Goal: Information Seeking & Learning: Learn about a topic

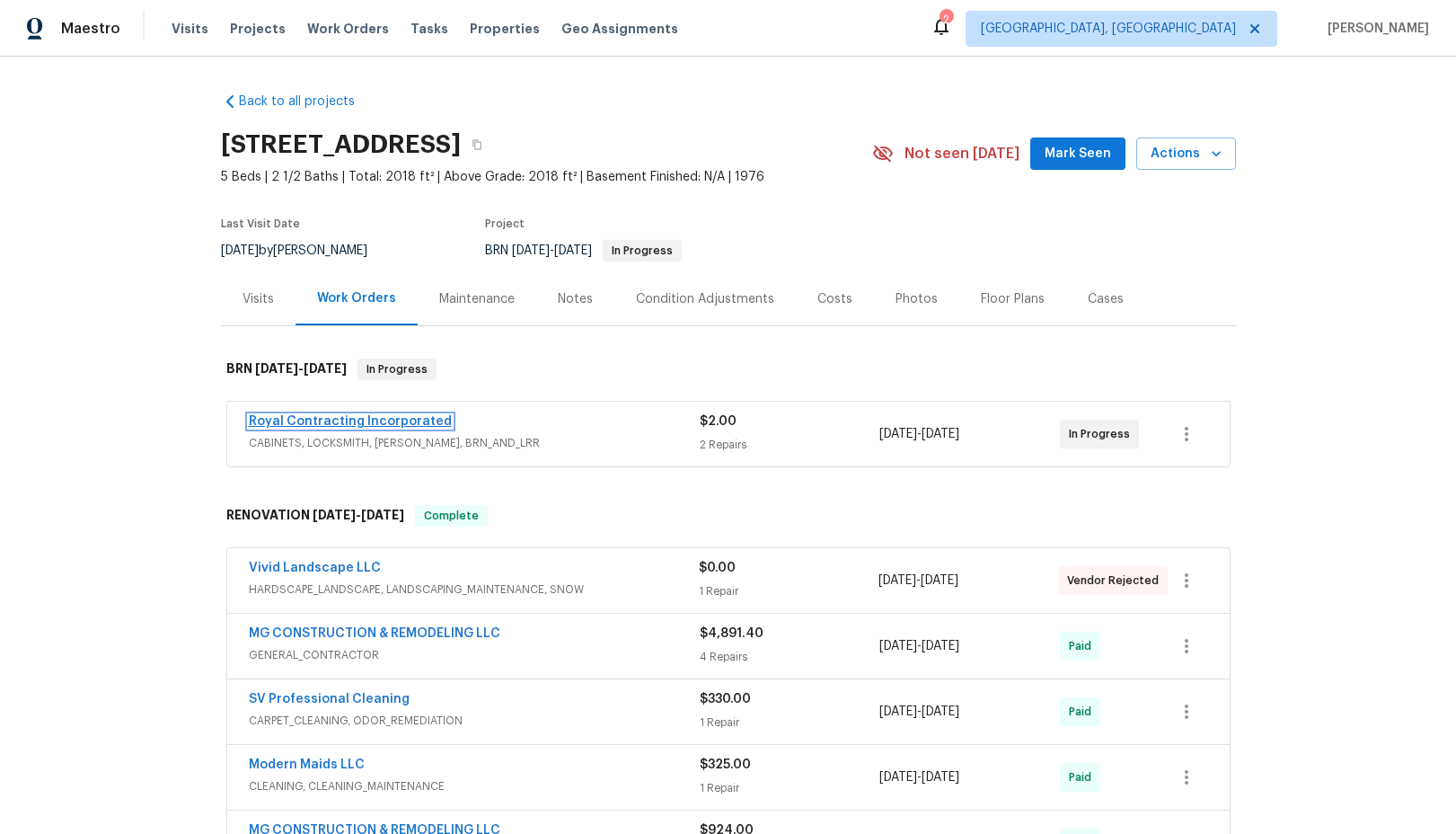
click at [347, 424] on link "Royal Contracting Incorporated" at bounding box center [351, 421] width 203 height 13
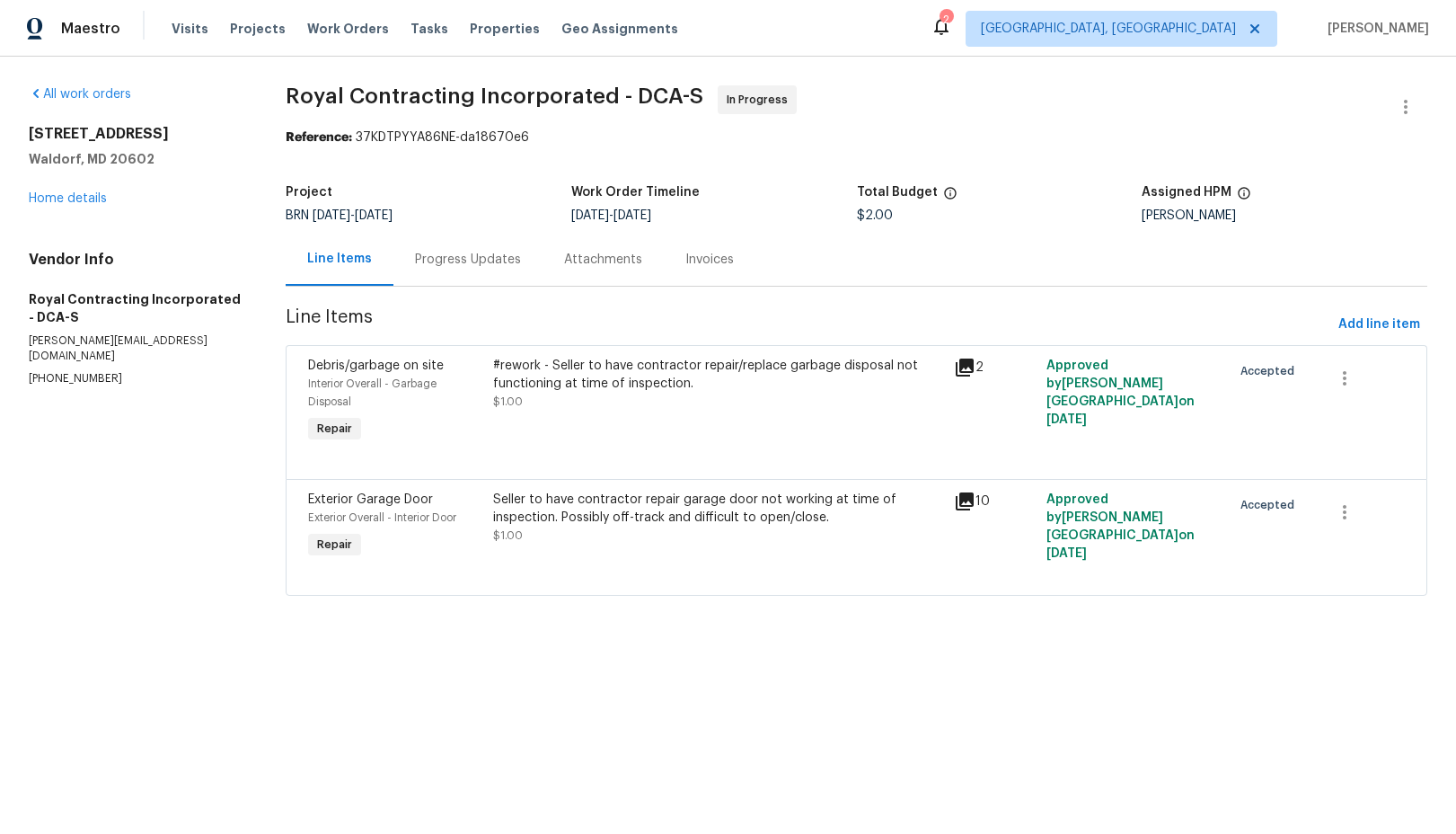
click at [485, 267] on div "Progress Updates" at bounding box center [468, 259] width 106 height 18
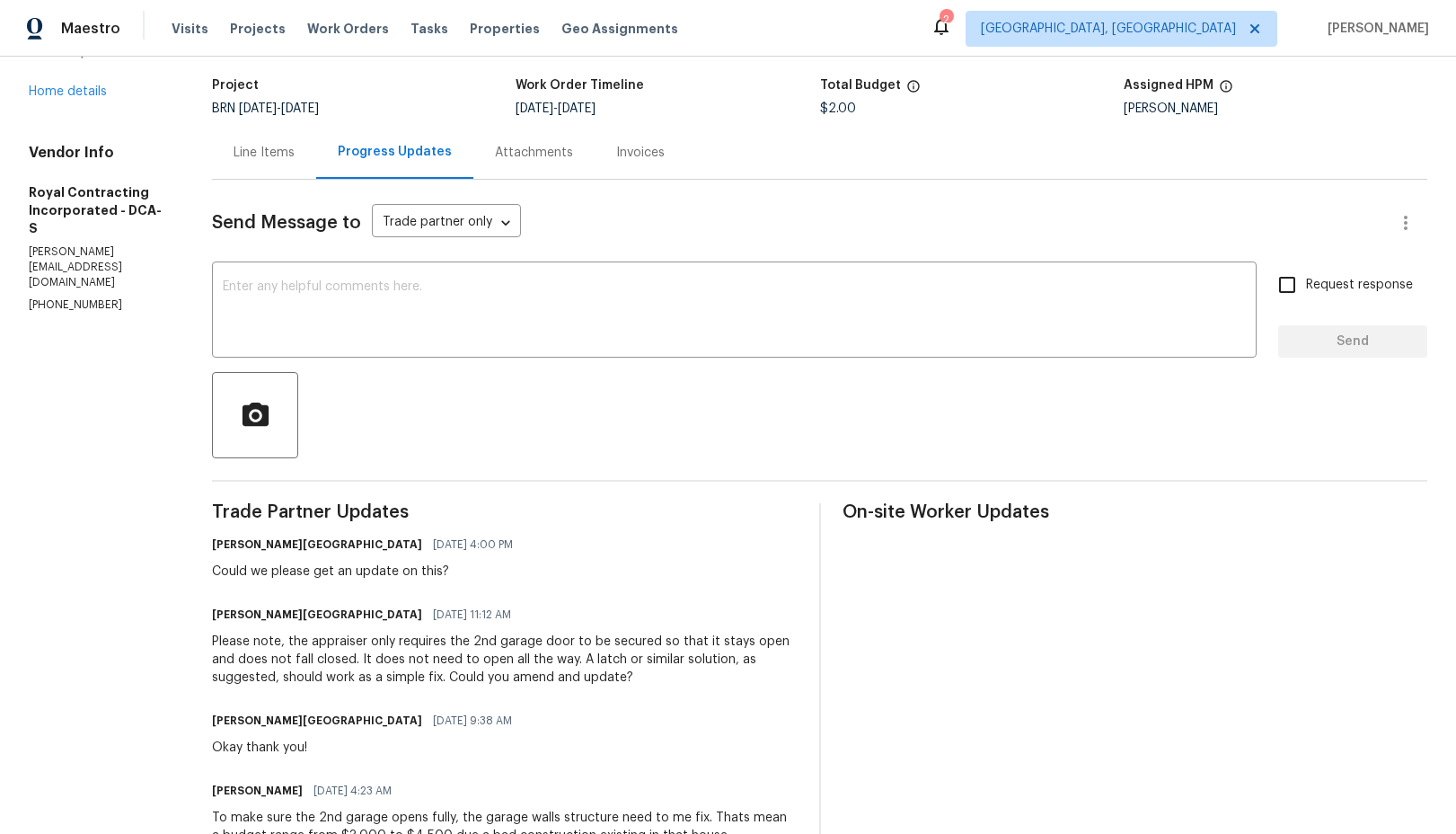
scroll to position [109, 0]
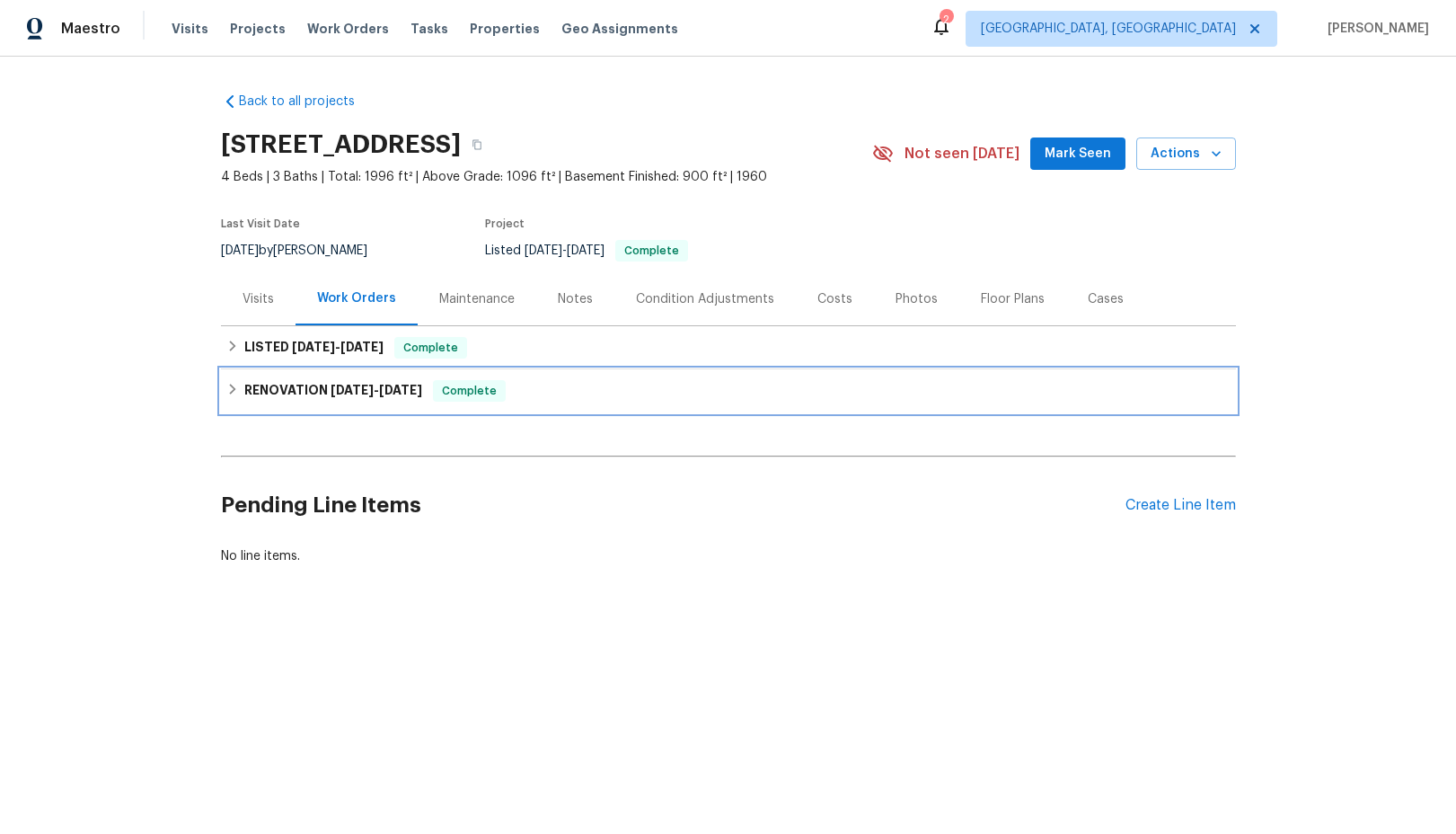
click at [227, 395] on div "RENOVATION [DATE] - [DATE] Complete" at bounding box center [728, 391] width 1004 height 22
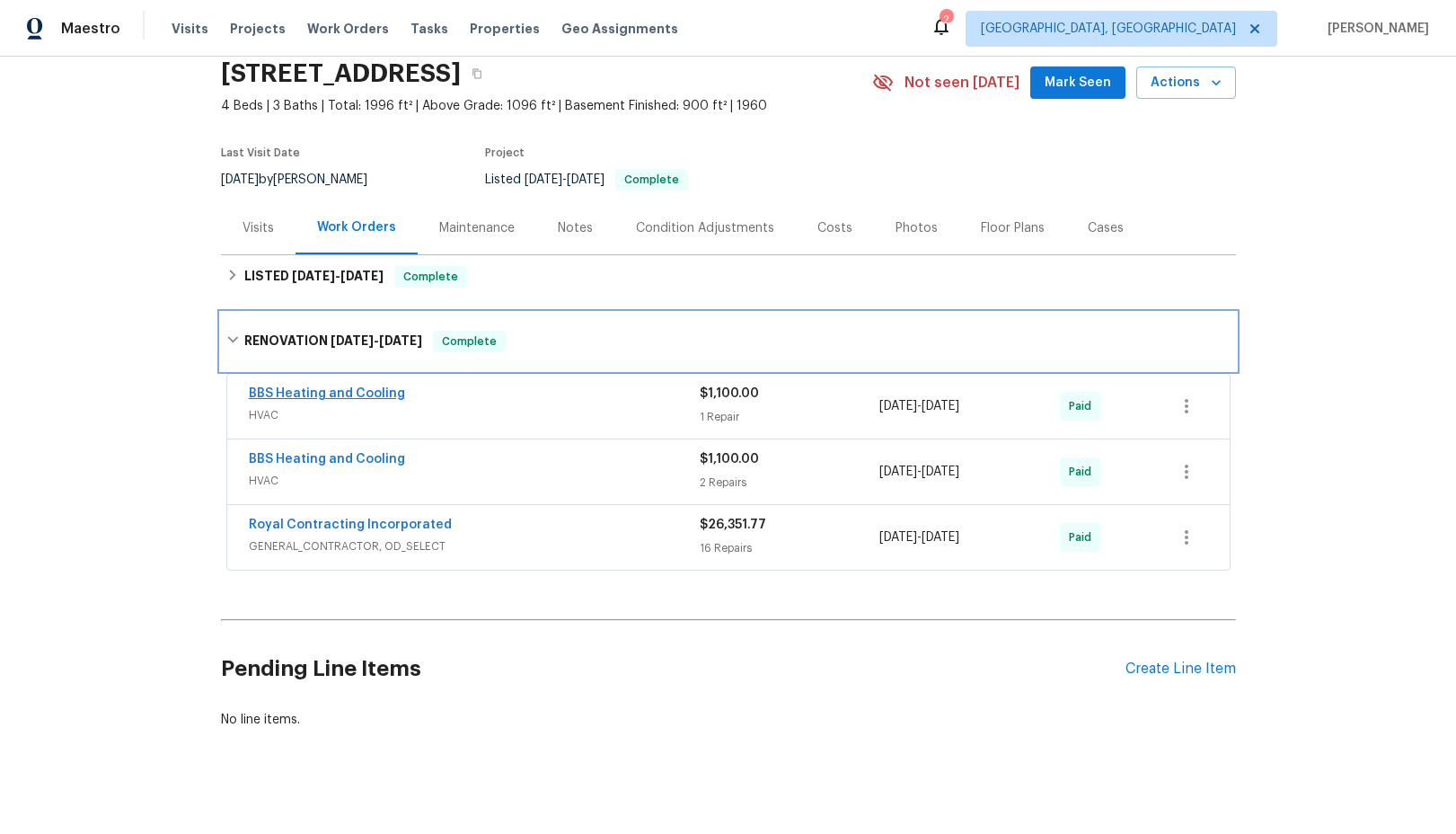
scroll to position [88, 0]
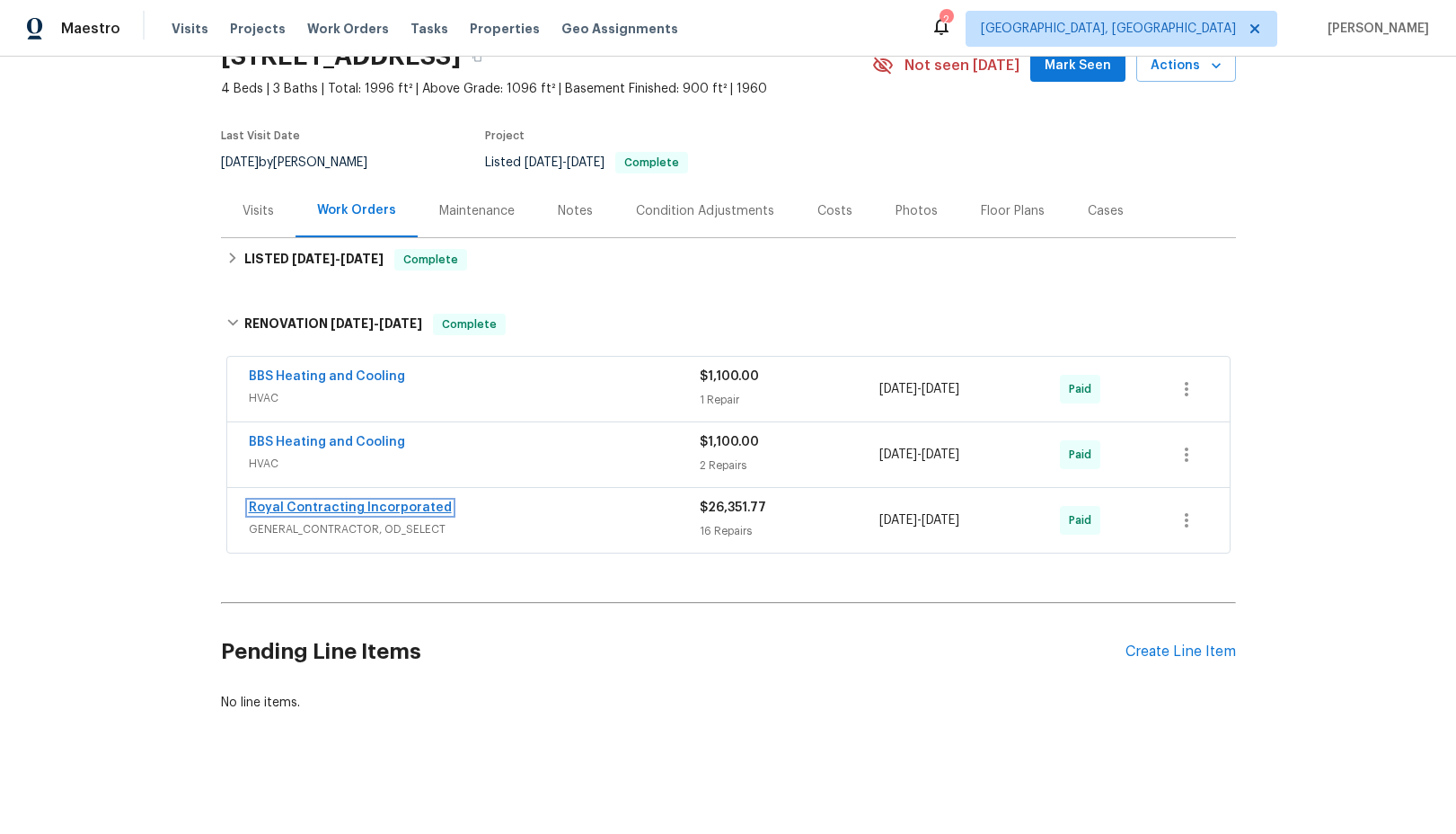
click at [340, 510] on link "Royal Contracting Incorporated" at bounding box center [351, 508] width 203 height 13
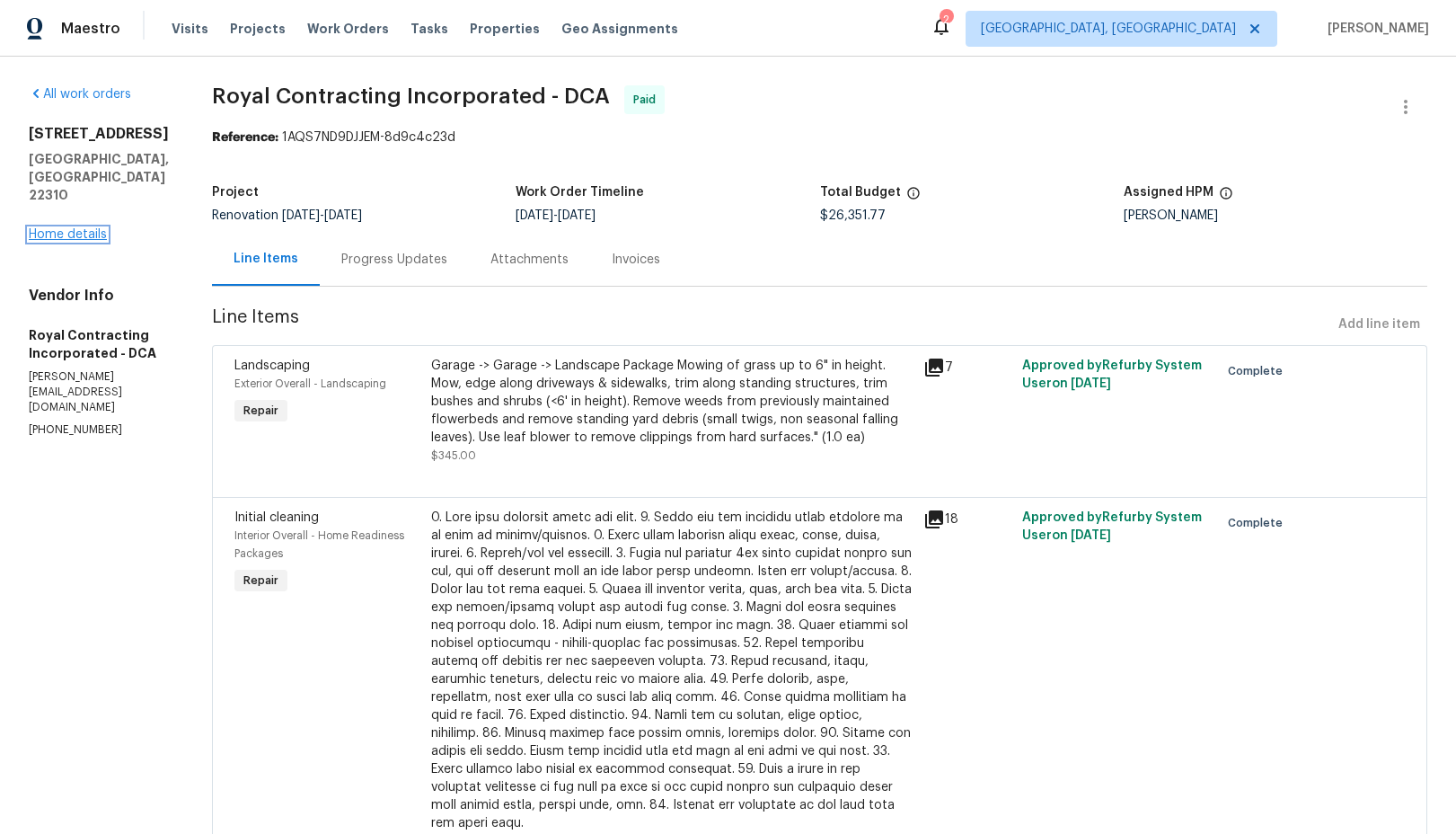
click at [75, 228] on link "Home details" at bounding box center [68, 234] width 78 height 13
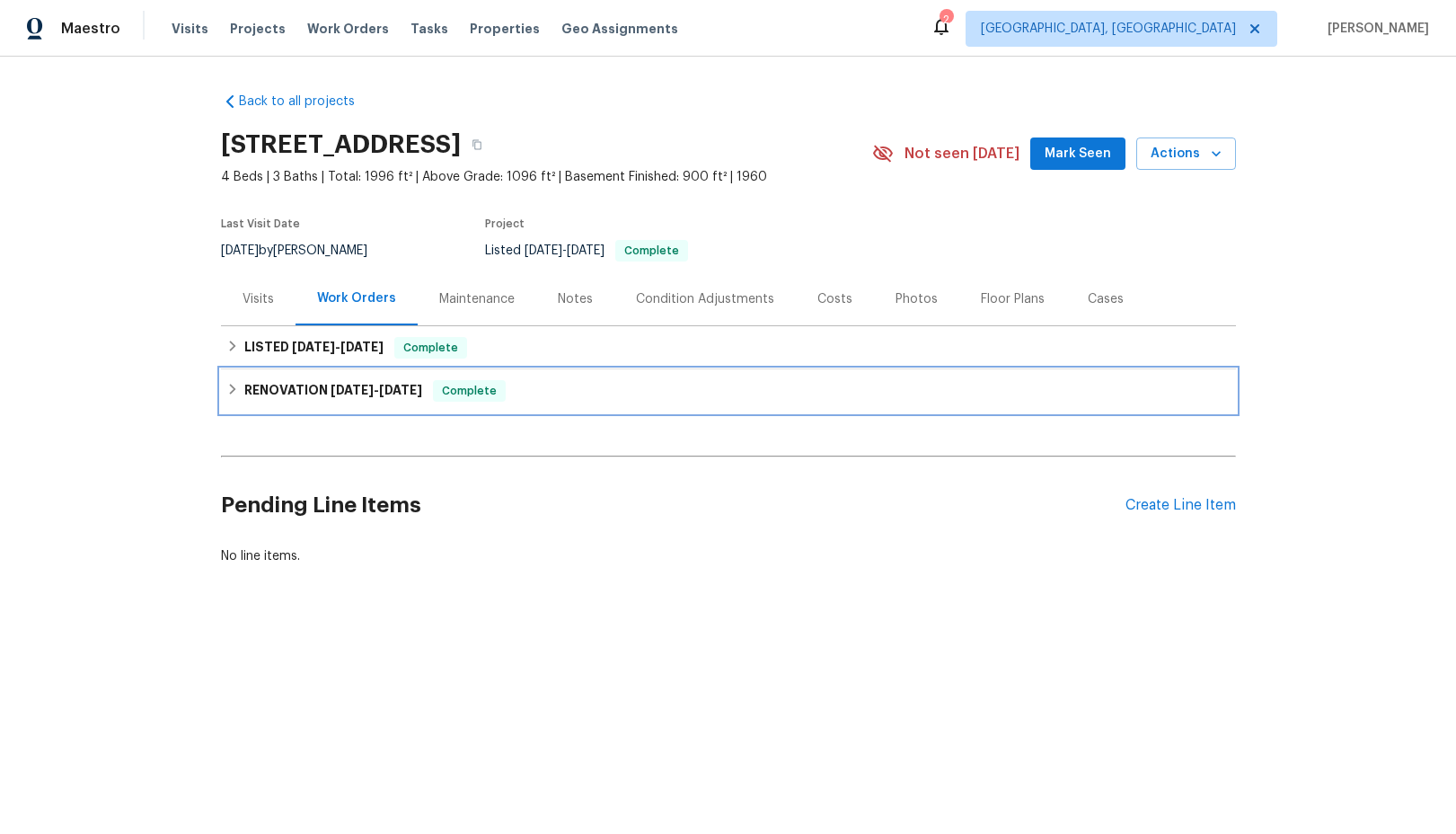
click at [233, 400] on div "RENOVATION [DATE] - [DATE] Complete" at bounding box center [728, 391] width 1004 height 22
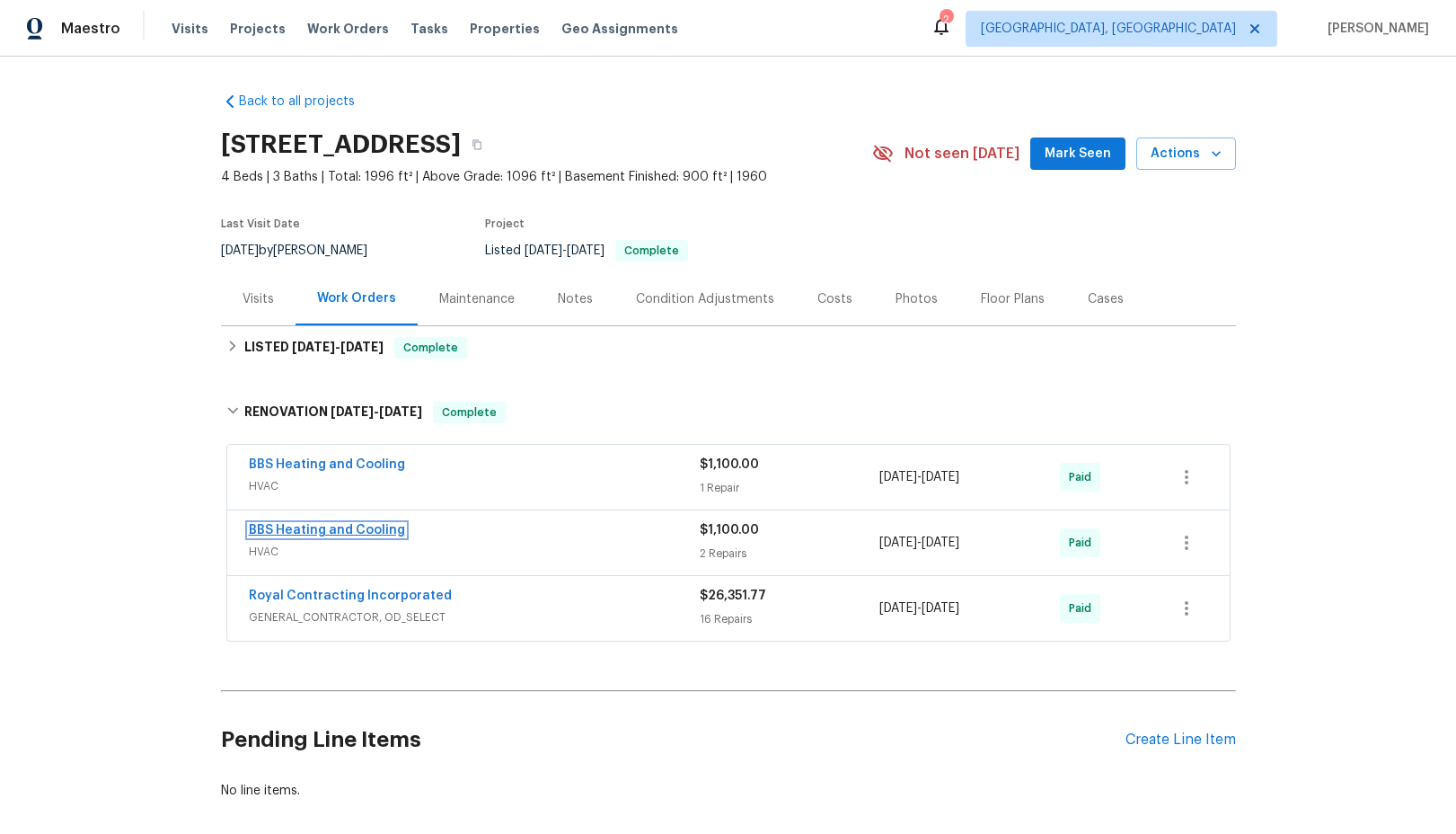
click at [328, 530] on link "BBS Heating and Cooling" at bounding box center [327, 530] width 157 height 13
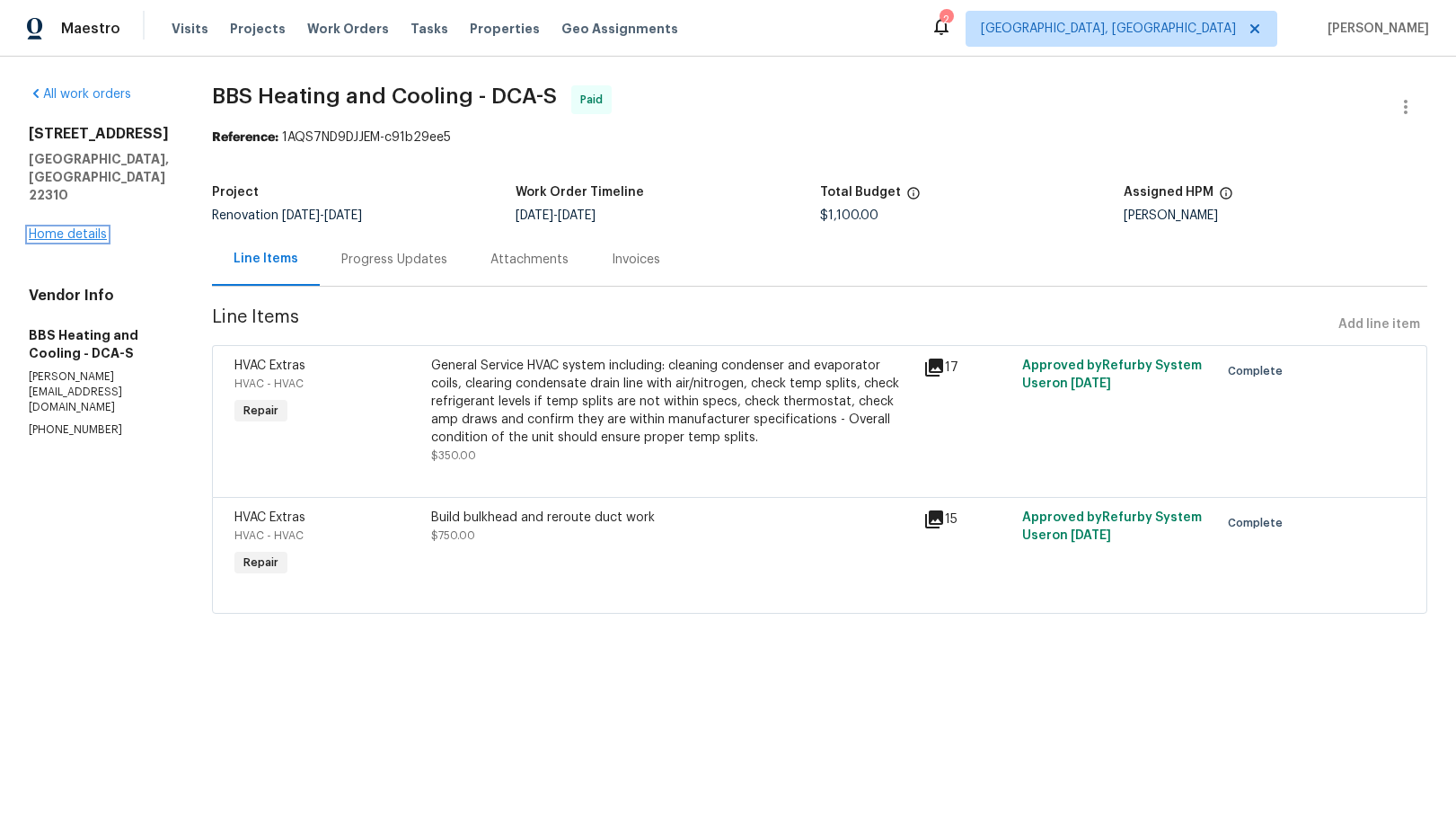
click at [88, 228] on link "Home details" at bounding box center [68, 234] width 78 height 13
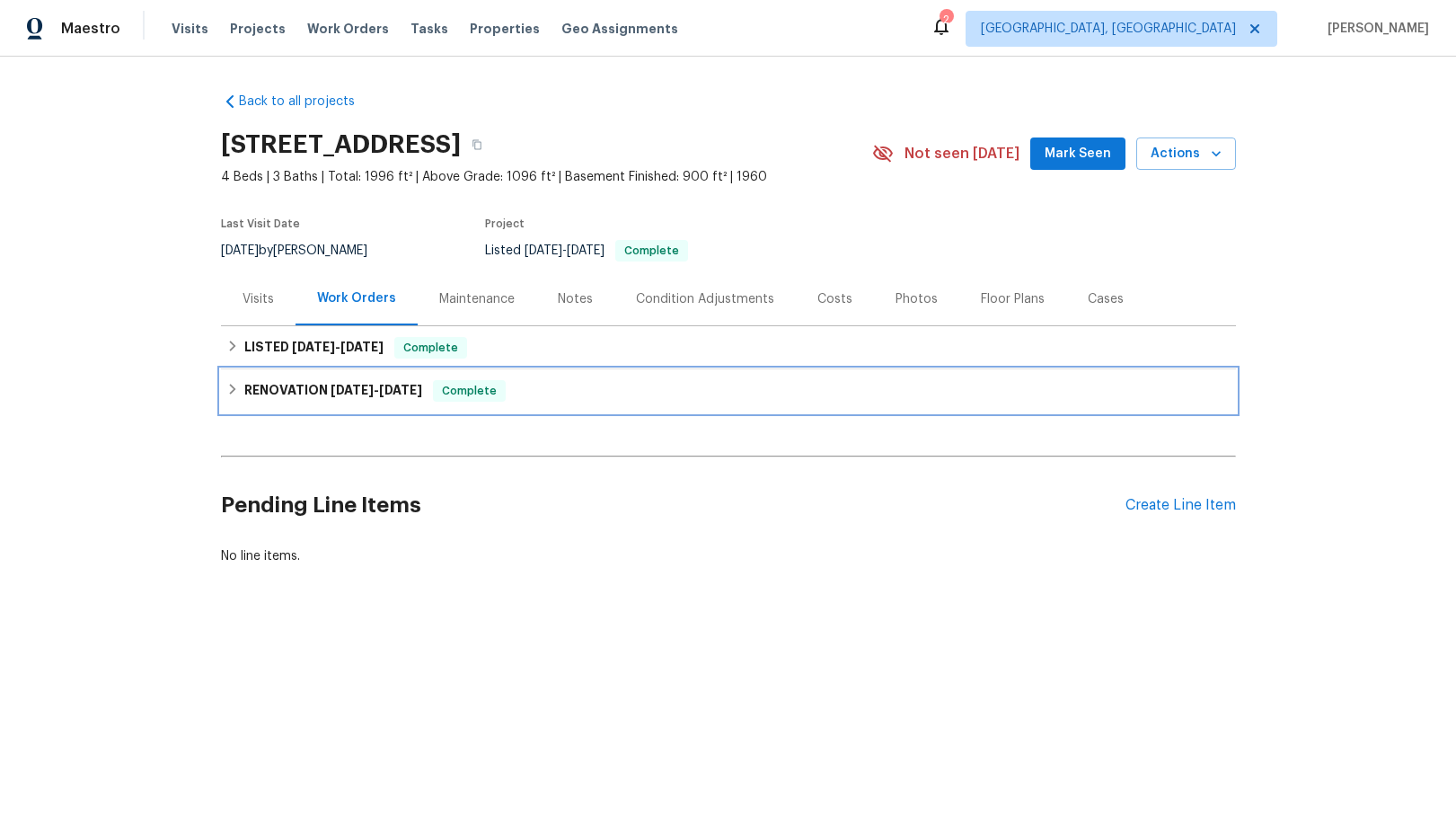
click at [238, 390] on icon at bounding box center [232, 389] width 13 height 13
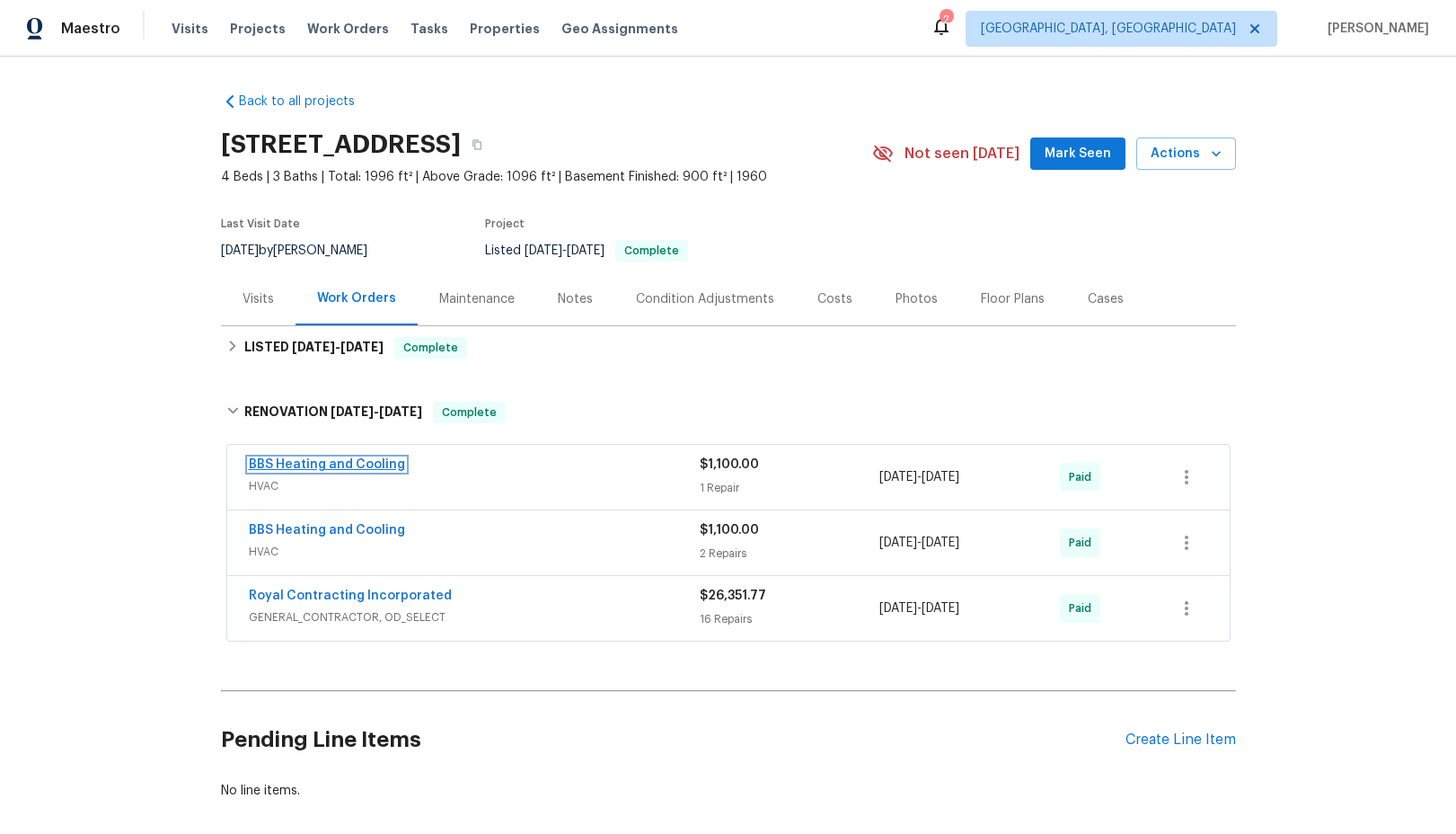
click at [304, 468] on link "BBS Heating and Cooling" at bounding box center [327, 464] width 157 height 13
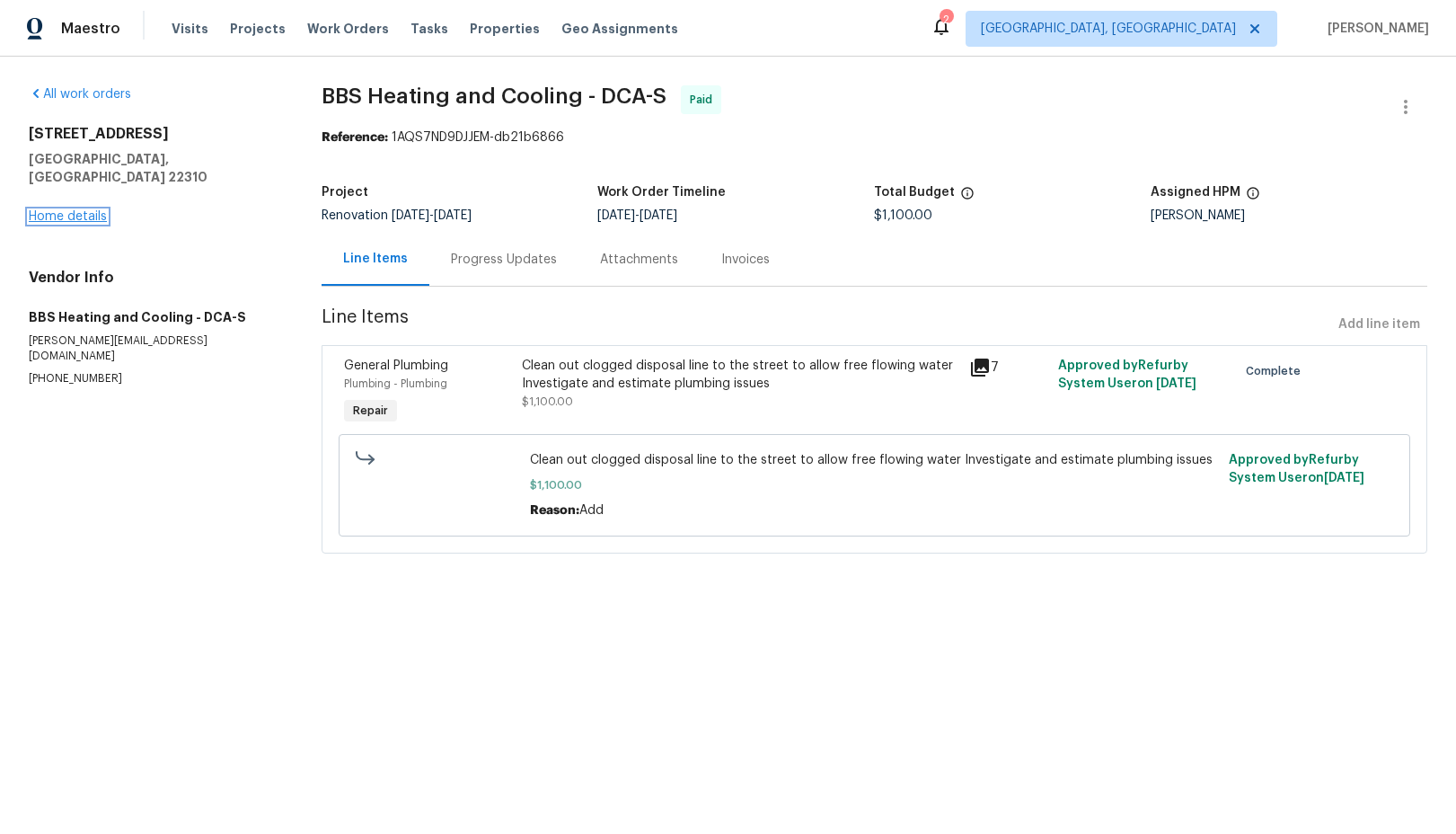
click at [88, 210] on link "Home details" at bounding box center [68, 216] width 78 height 13
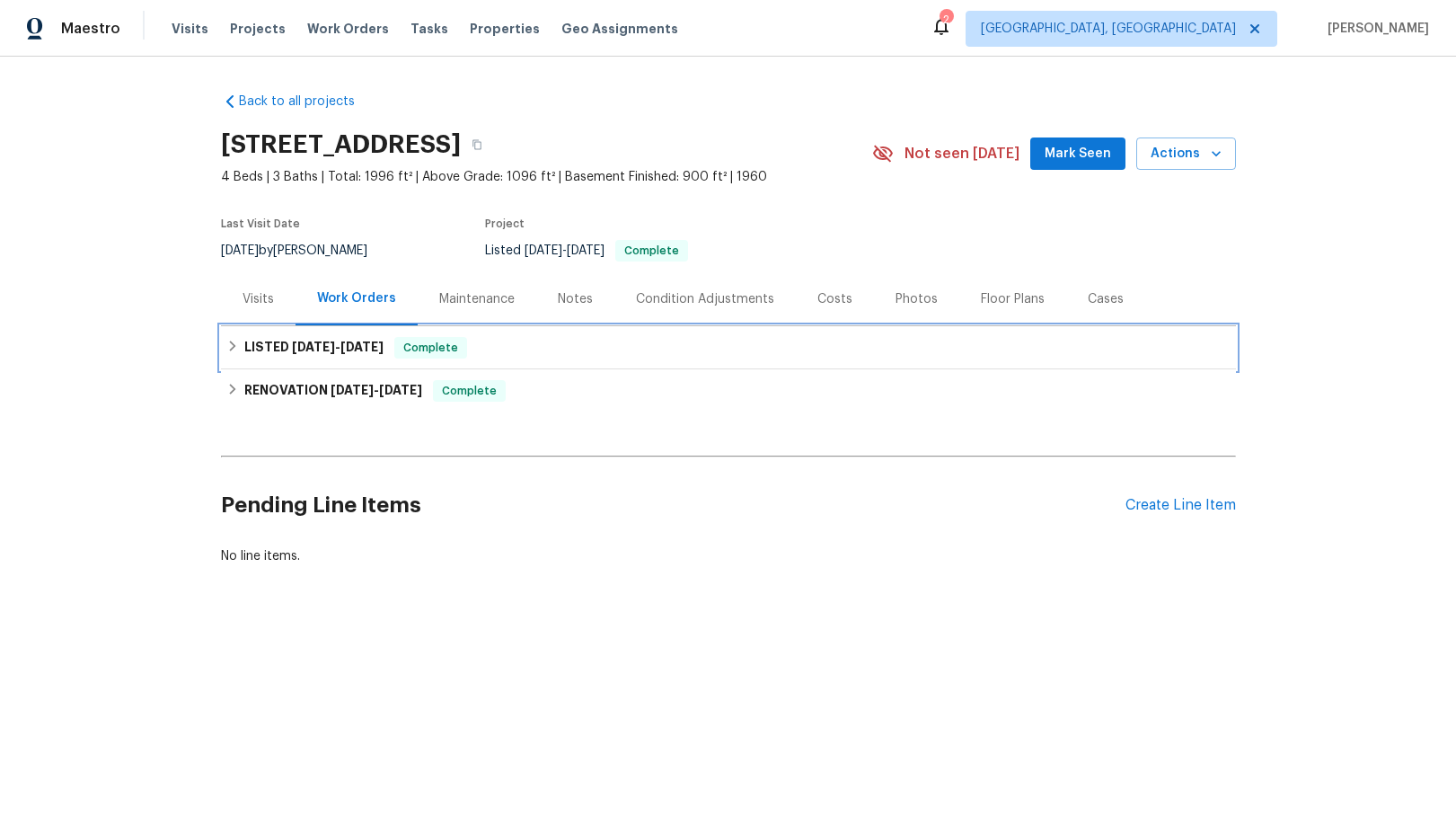
click at [230, 347] on icon at bounding box center [232, 346] width 13 height 13
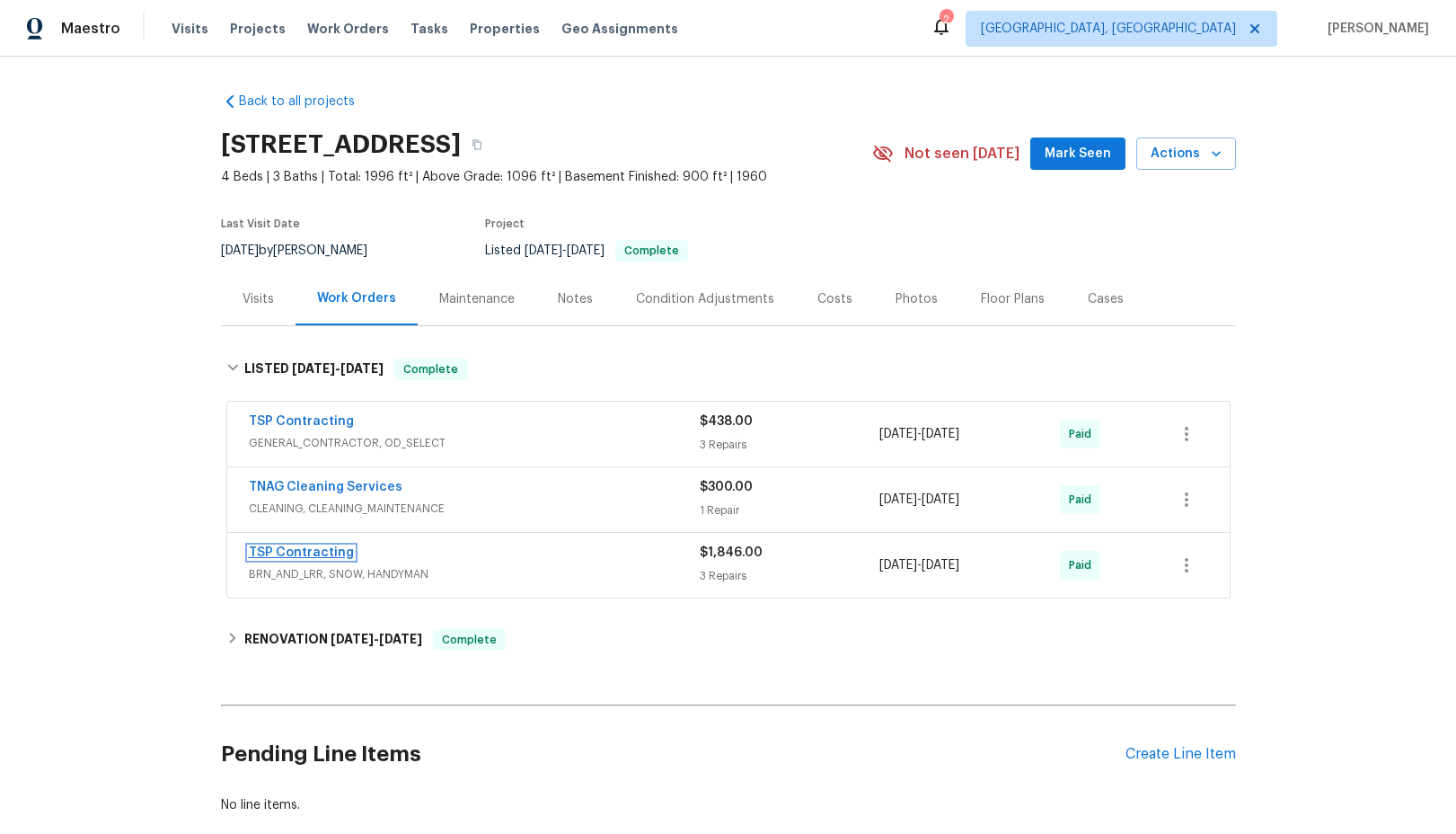
click at [319, 552] on link "TSP Contracting" at bounding box center [301, 553] width 105 height 13
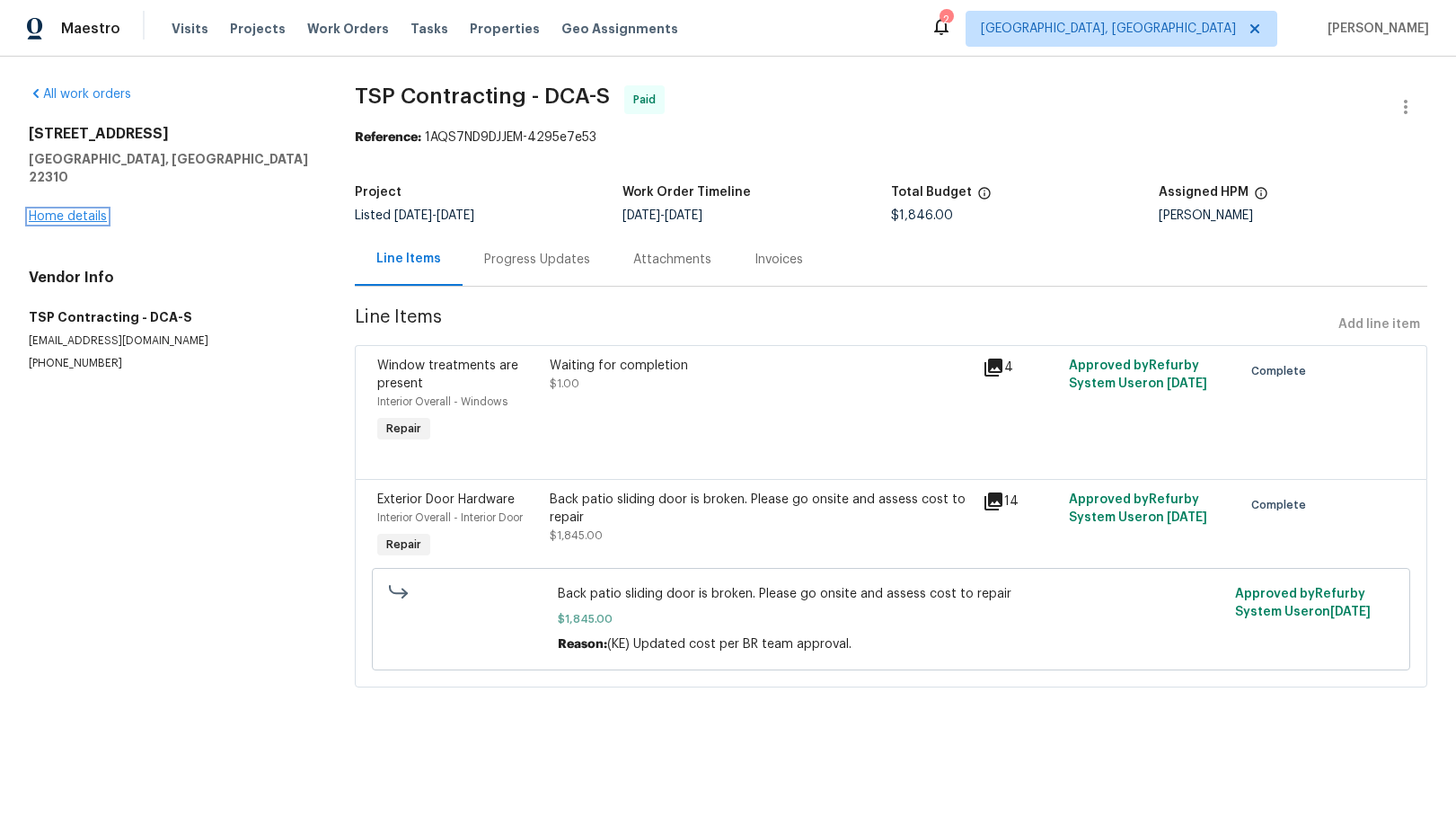
click at [69, 210] on link "Home details" at bounding box center [68, 216] width 78 height 13
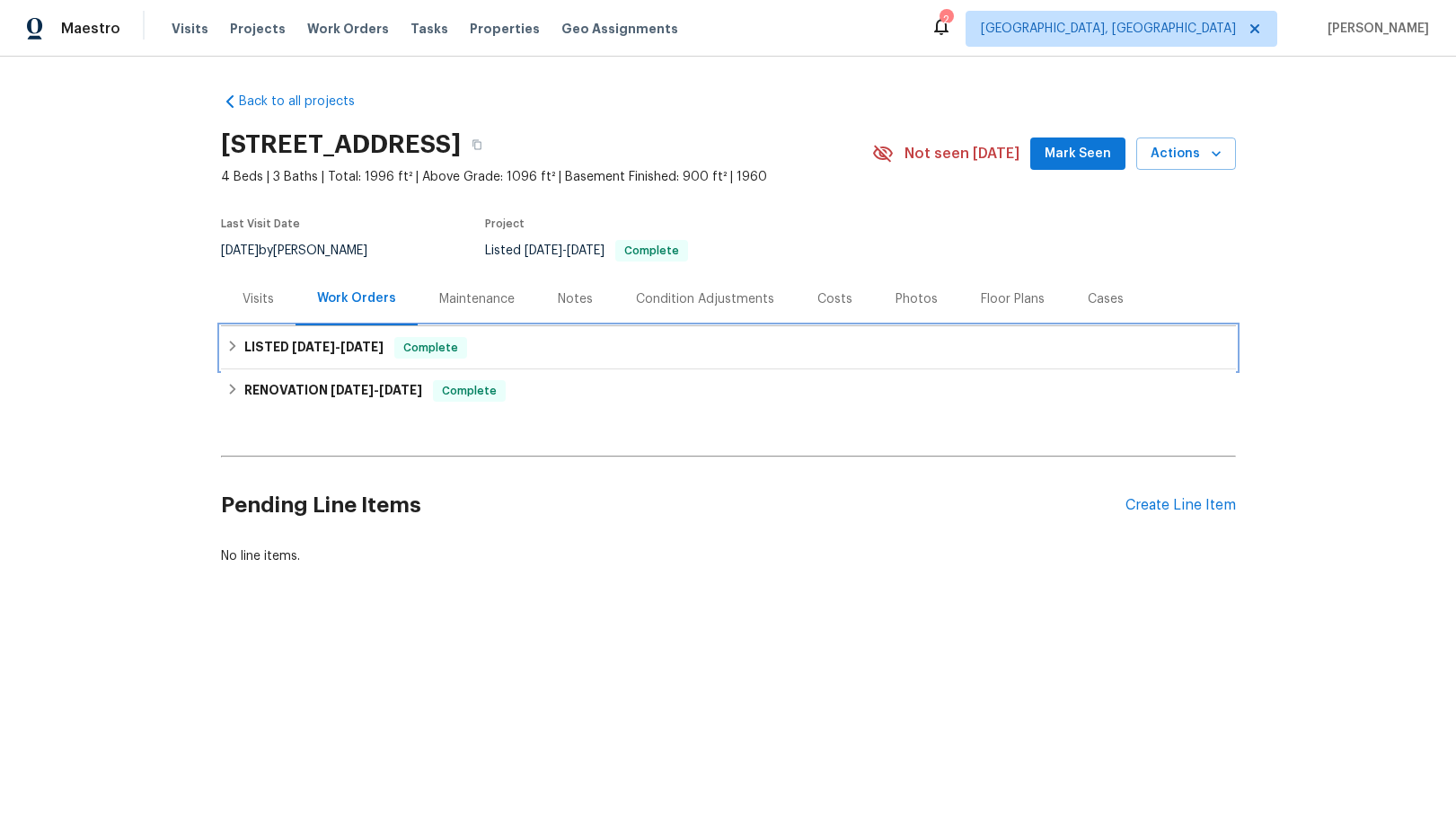
click at [231, 340] on icon at bounding box center [232, 346] width 13 height 13
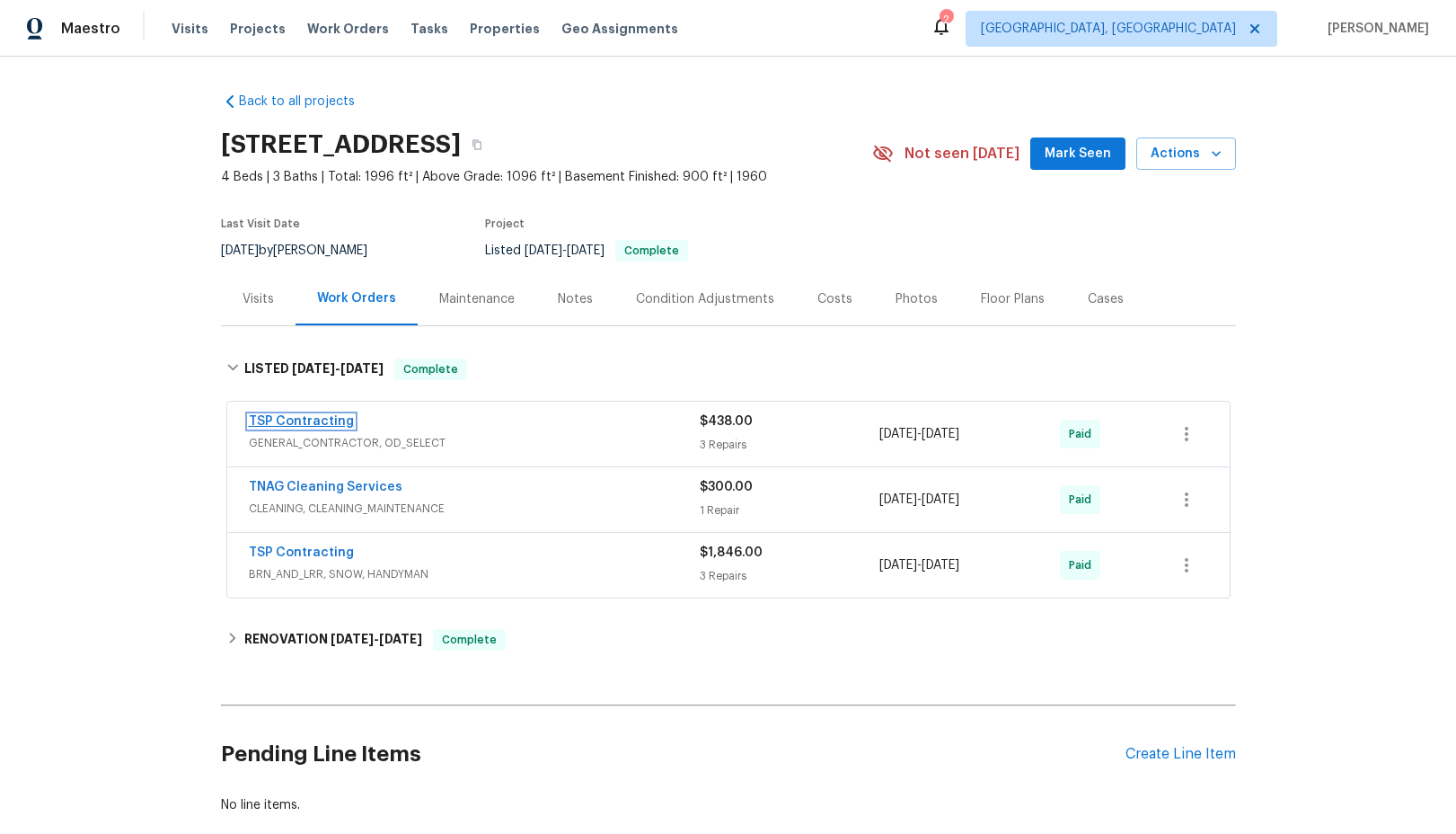
click at [290, 422] on link "TSP Contracting" at bounding box center [301, 421] width 105 height 13
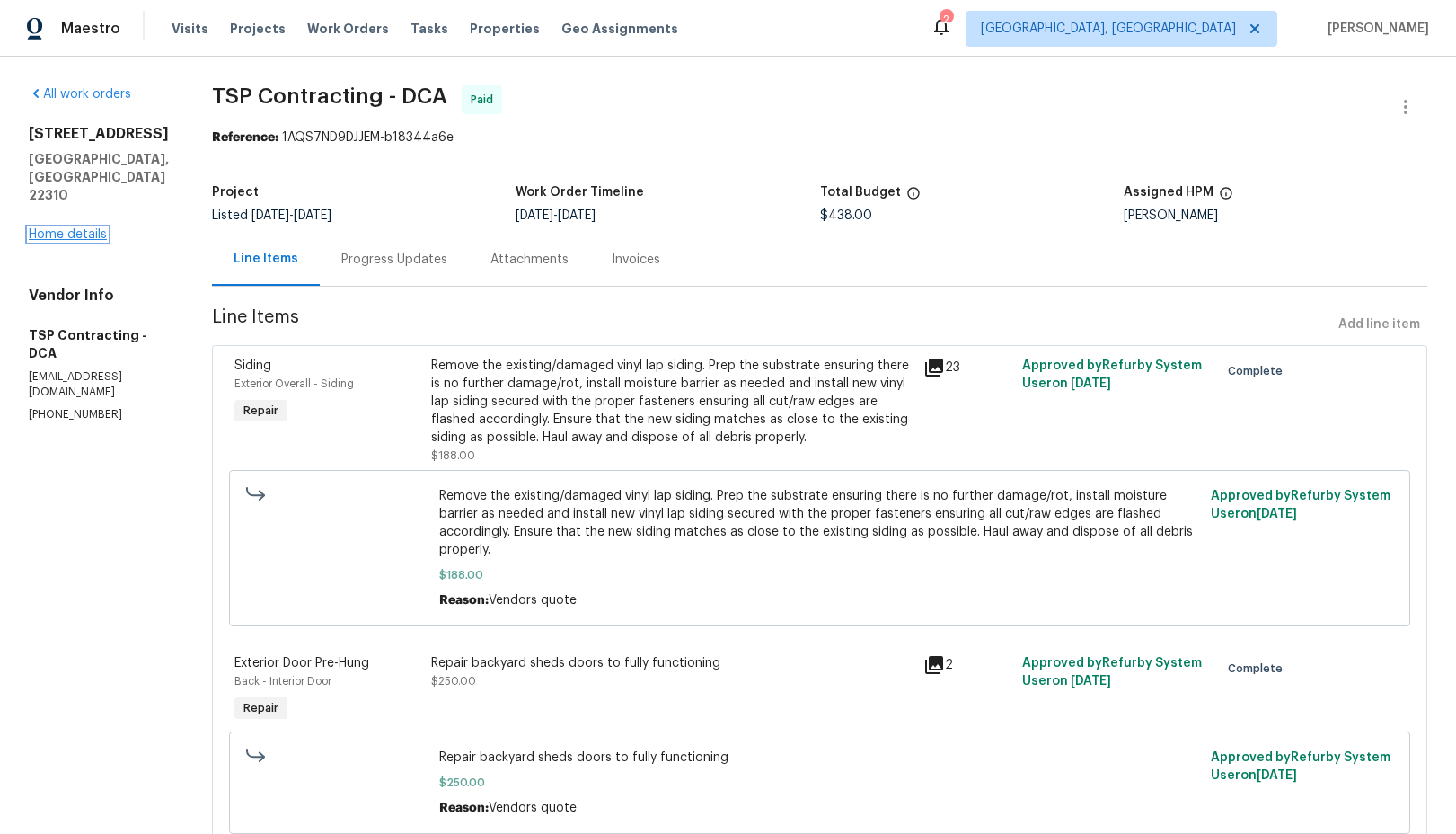
click at [79, 238] on link "Home details" at bounding box center [68, 234] width 78 height 13
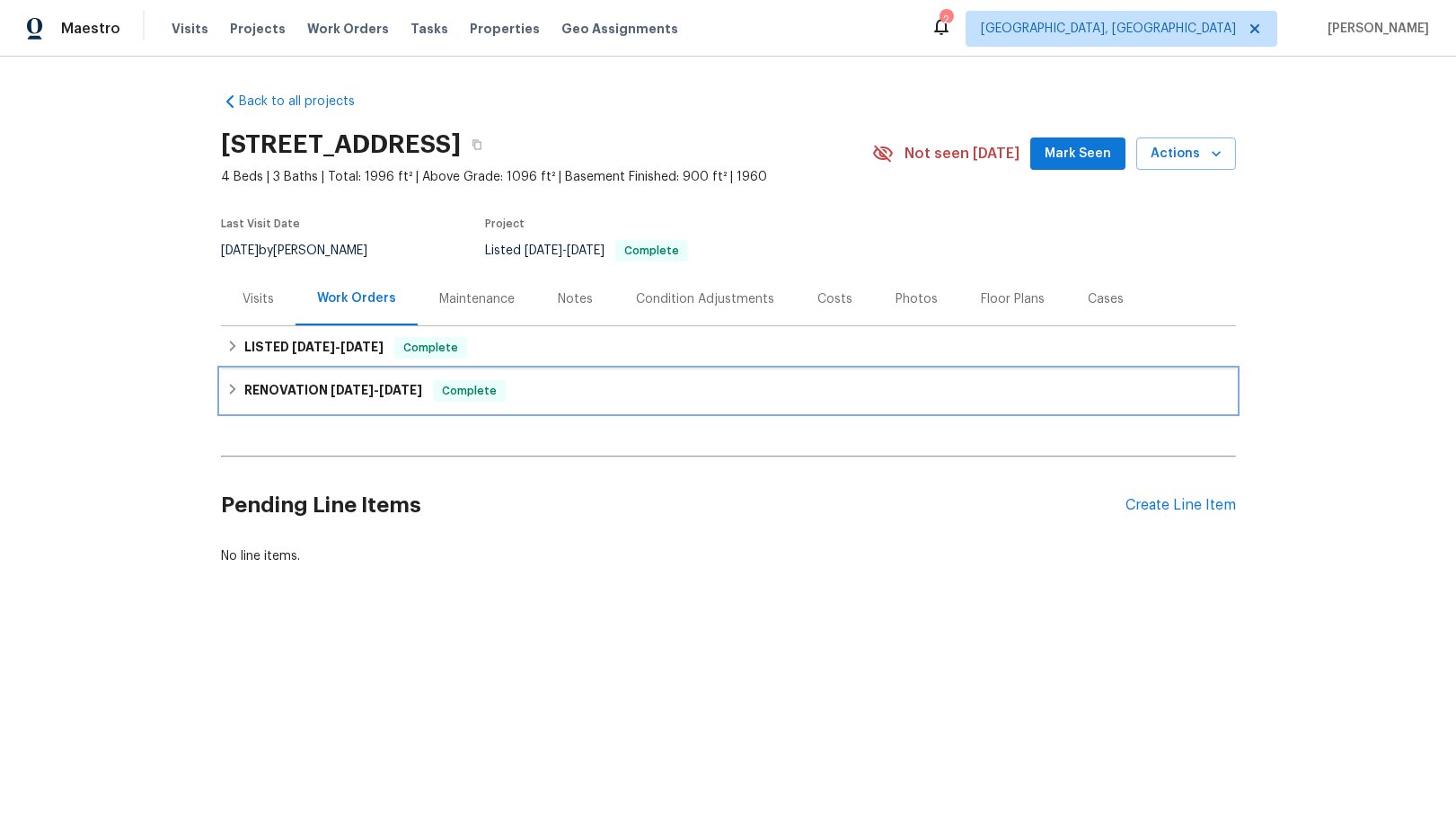
click at [233, 392] on icon at bounding box center [232, 389] width 13 height 13
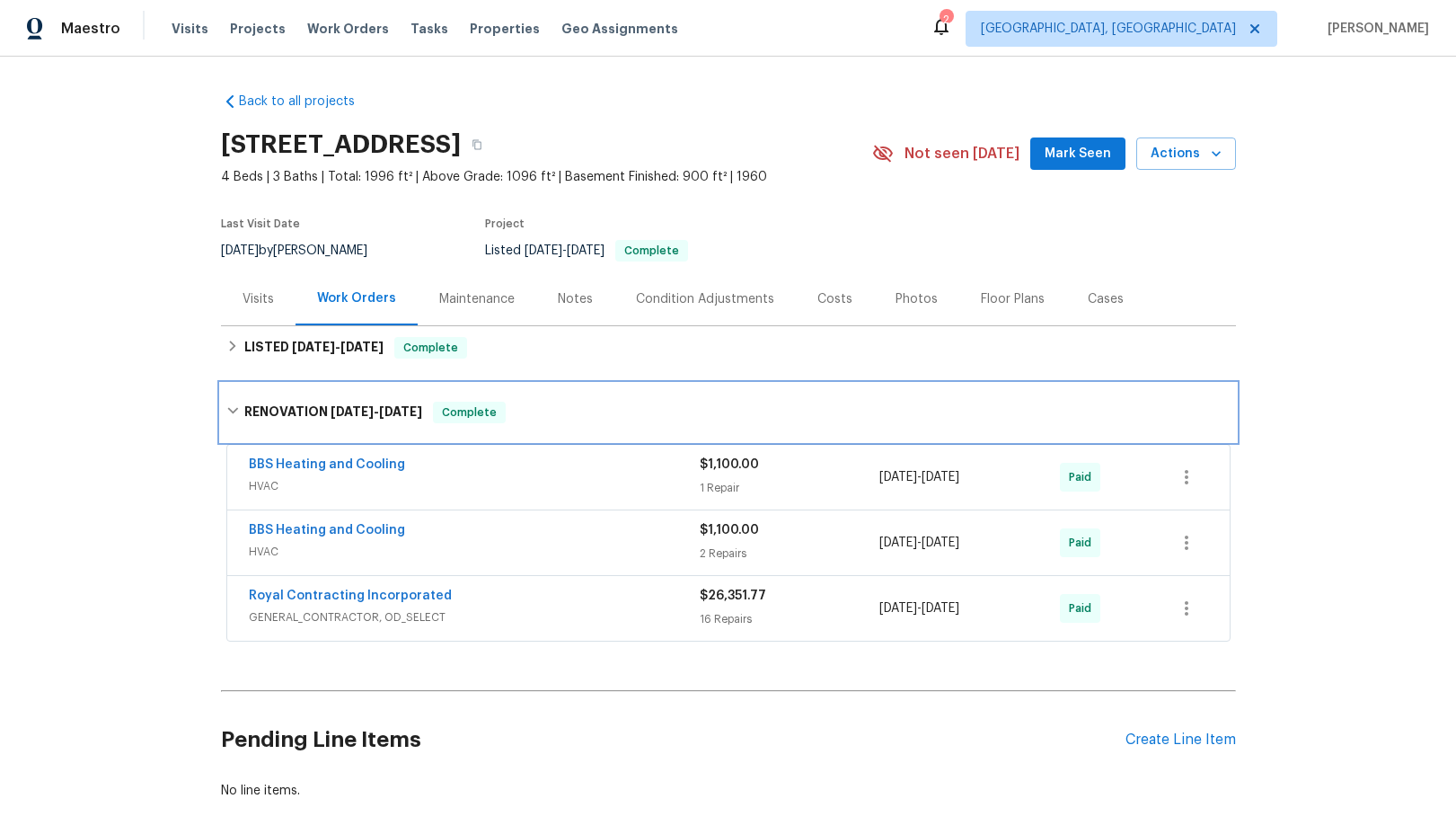
scroll to position [88, 0]
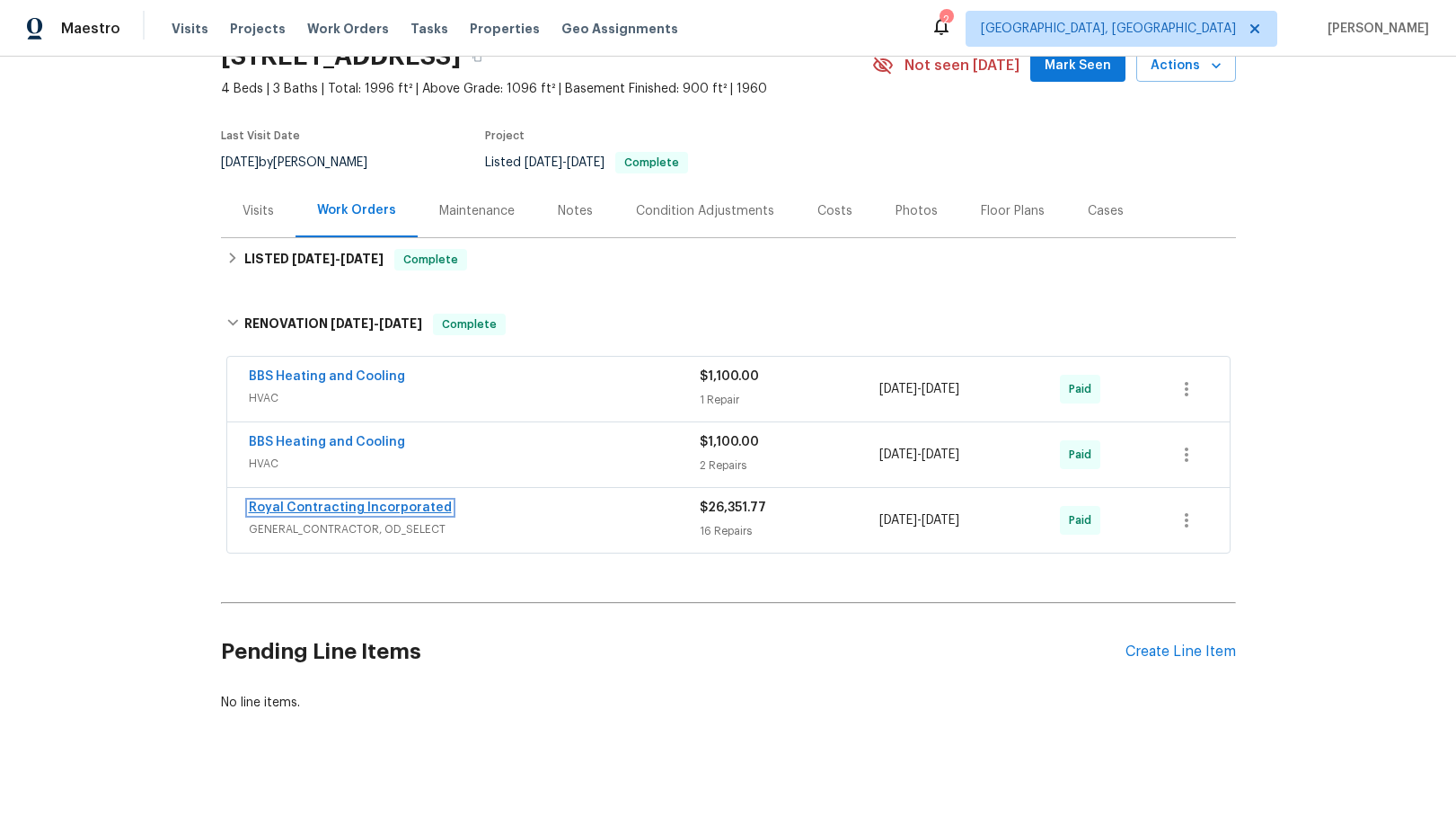
click at [350, 513] on link "Royal Contracting Incorporated" at bounding box center [351, 508] width 203 height 13
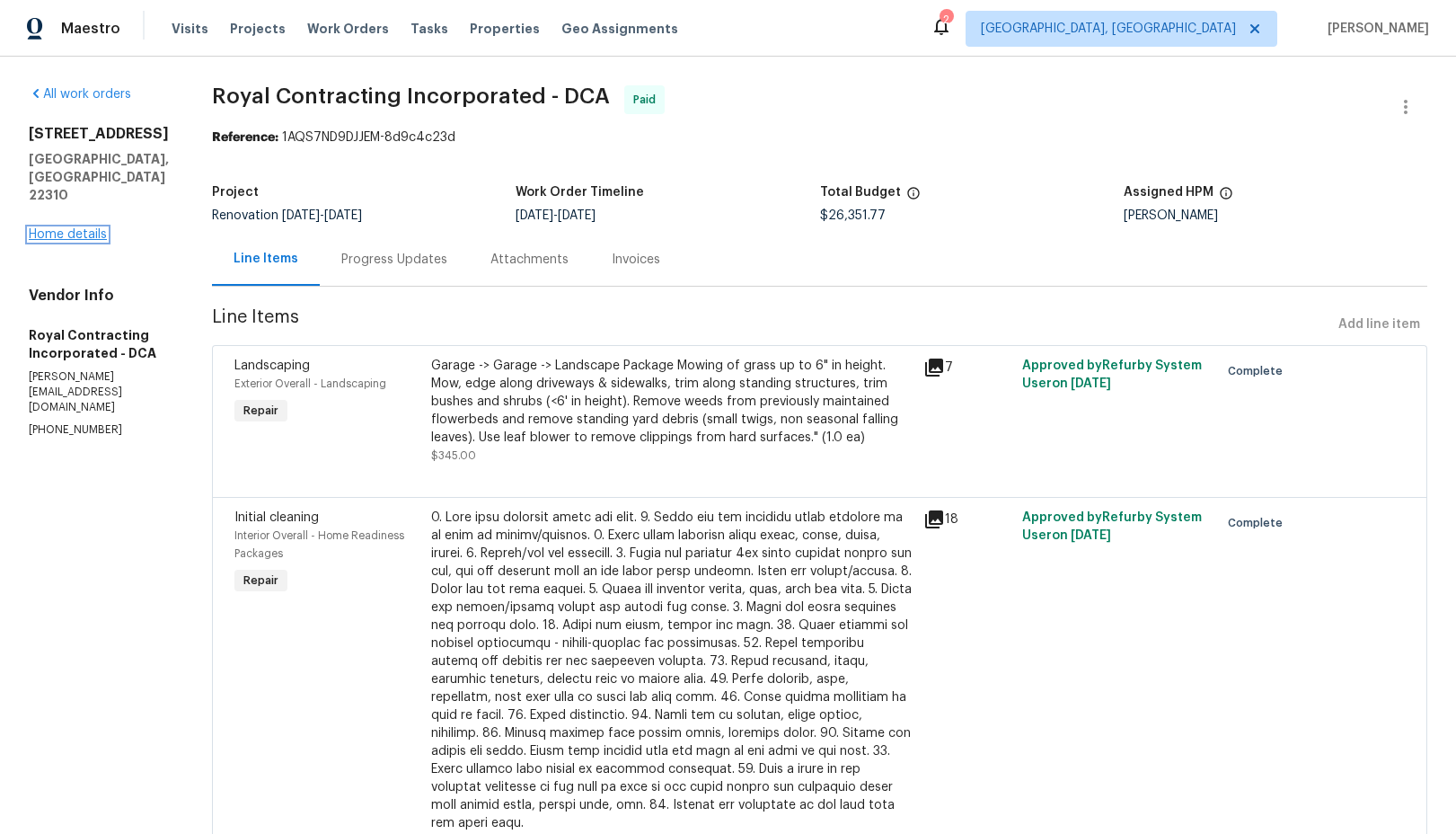
click at [88, 228] on link "Home details" at bounding box center [68, 234] width 78 height 13
